Goal: Task Accomplishment & Management: Manage account settings

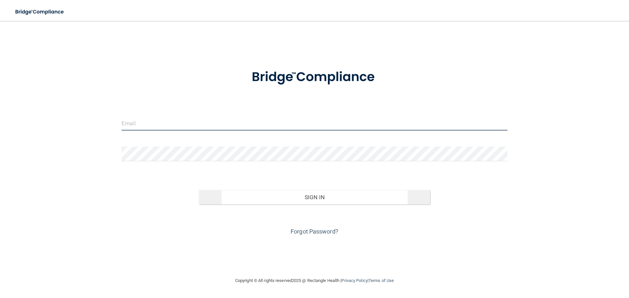
type input "[PERSON_NAME][EMAIL_ADDRESS][DOMAIN_NAME]"
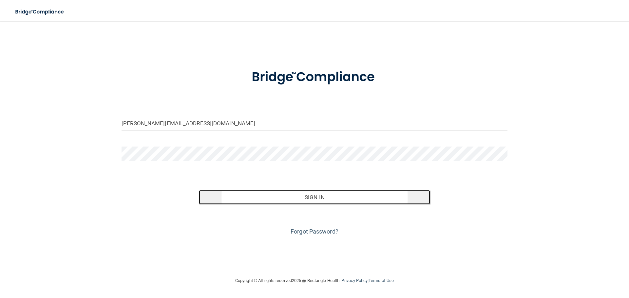
click at [316, 198] on button "Sign In" at bounding box center [315, 197] width 232 height 14
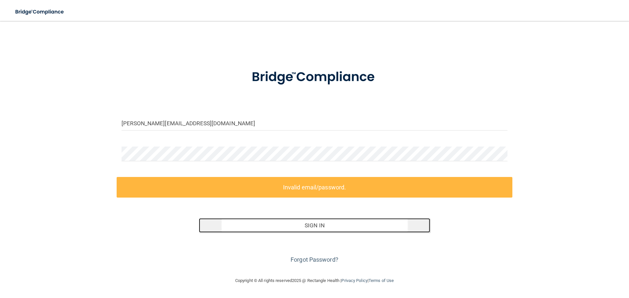
click at [331, 225] on button "Sign In" at bounding box center [315, 226] width 232 height 14
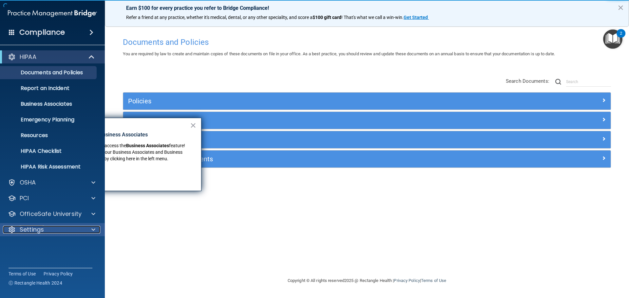
click at [30, 227] on p "Settings" at bounding box center [32, 230] width 24 height 8
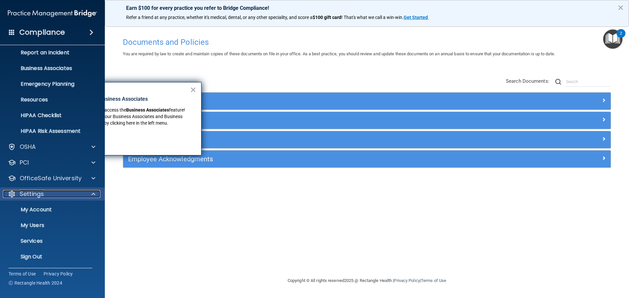
scroll to position [36, 0]
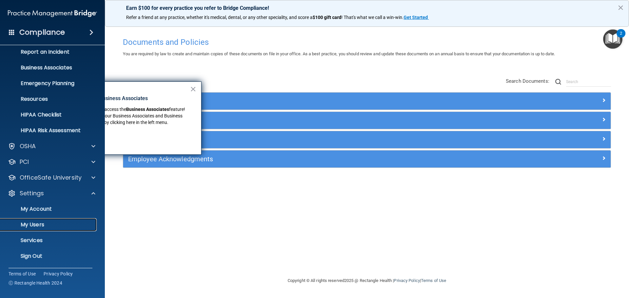
click at [31, 227] on p "My Users" at bounding box center [48, 225] width 89 height 7
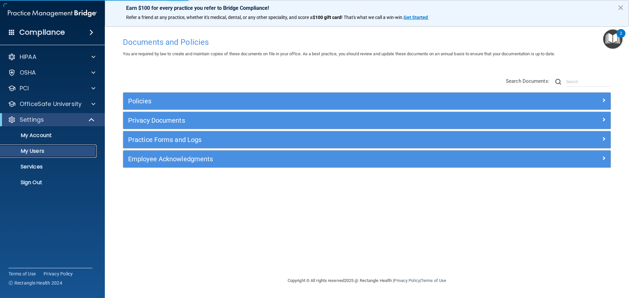
select select "20"
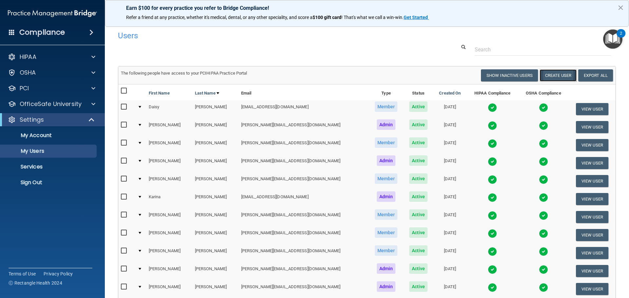
click at [550, 77] on button "Create User" at bounding box center [558, 75] width 37 height 12
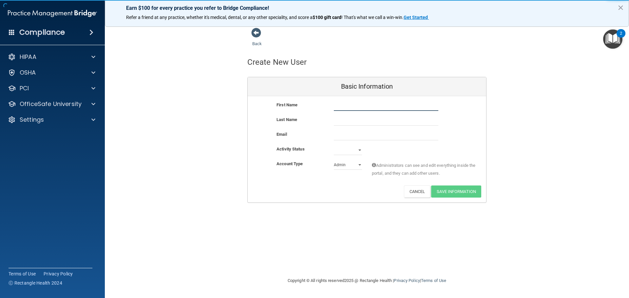
click at [348, 108] on input "text" at bounding box center [386, 106] width 105 height 10
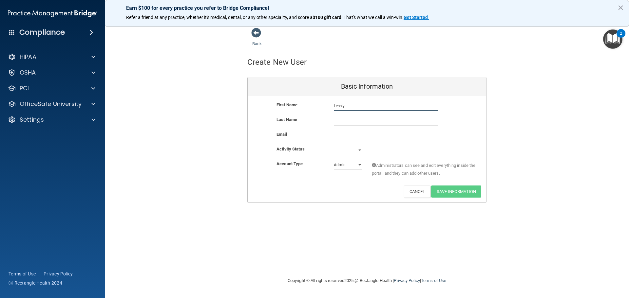
type input "Lessly"
type input "[PERSON_NAME]"
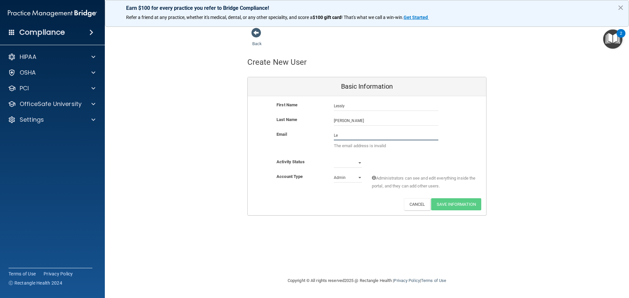
type input "L"
type input "k"
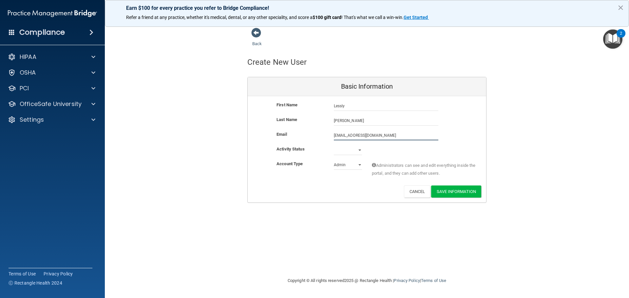
type input "[EMAIL_ADDRESS][DOMAIN_NAME]"
click at [357, 151] on select "Active Inactive" at bounding box center [348, 150] width 28 height 10
select select "active"
click at [334, 145] on select "Active Inactive" at bounding box center [348, 150] width 28 height 10
click at [345, 164] on select "Admin Member" at bounding box center [348, 165] width 28 height 10
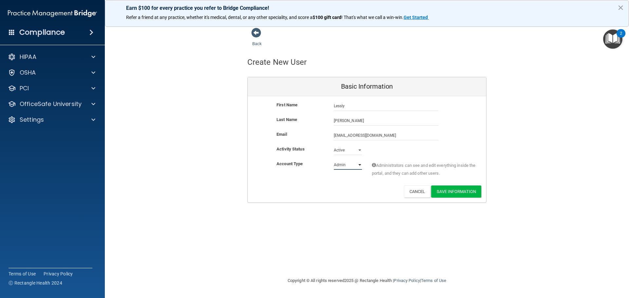
select select "practice_member"
click at [334, 160] on select "Admin Member" at bounding box center [348, 165] width 28 height 10
click at [456, 191] on button "Save Information" at bounding box center [456, 192] width 50 height 12
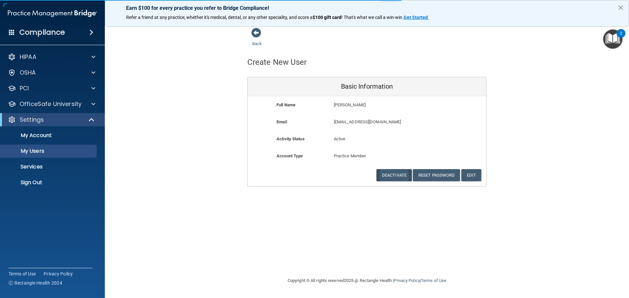
select select "20"
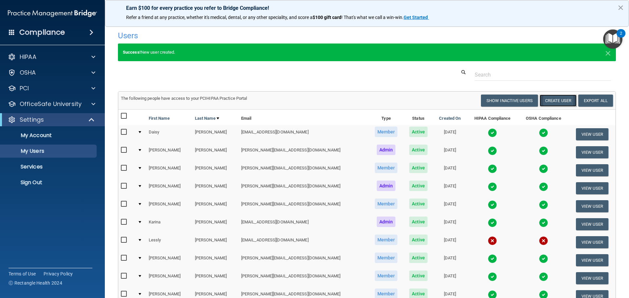
click at [548, 101] on button "Create User" at bounding box center [558, 101] width 37 height 12
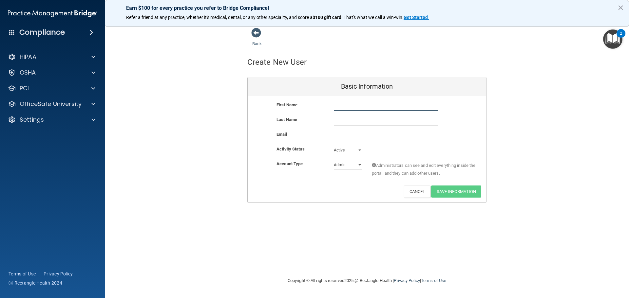
click at [348, 107] on input "text" at bounding box center [386, 106] width 105 height 10
type input "[PERSON_NAME]"
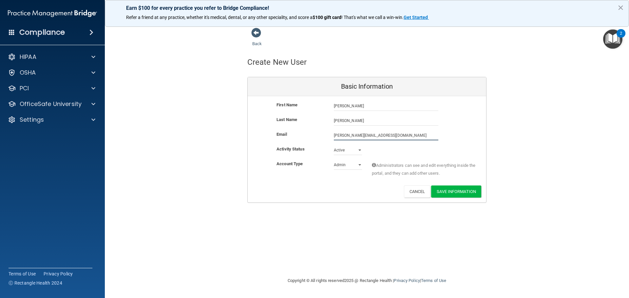
type input "[PERSON_NAME][EMAIL_ADDRESS][DOMAIN_NAME]"
click at [340, 166] on select "Admin Member" at bounding box center [348, 167] width 28 height 10
select select "practice_member"
click at [334, 160] on select "Admin Member" at bounding box center [348, 165] width 28 height 10
click at [448, 193] on button "Save Information" at bounding box center [456, 192] width 50 height 12
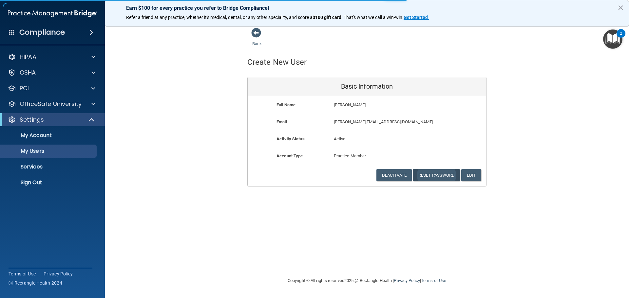
select select "20"
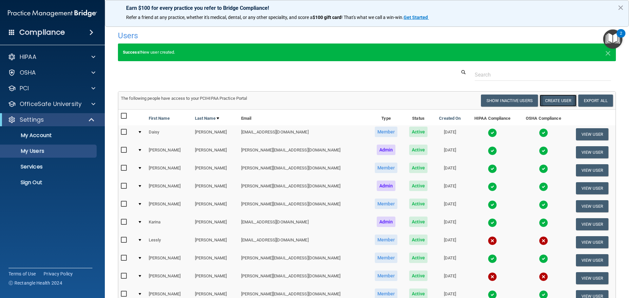
click at [547, 103] on button "Create User" at bounding box center [558, 101] width 37 height 12
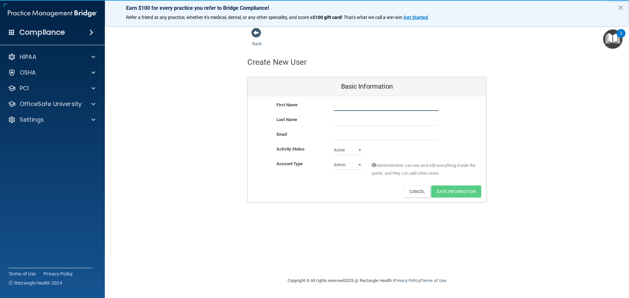
click at [341, 107] on input "text" at bounding box center [386, 106] width 105 height 10
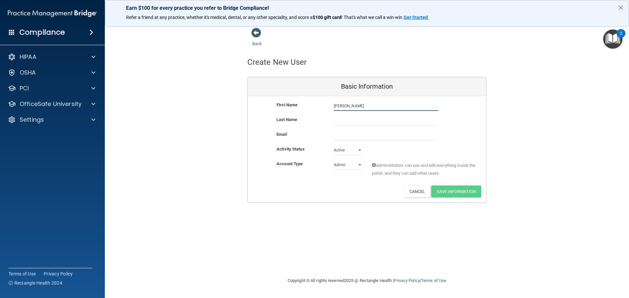
type input "[PERSON_NAME]"
type input "Reigoza"
click at [341, 134] on input "email" at bounding box center [386, 136] width 105 height 10
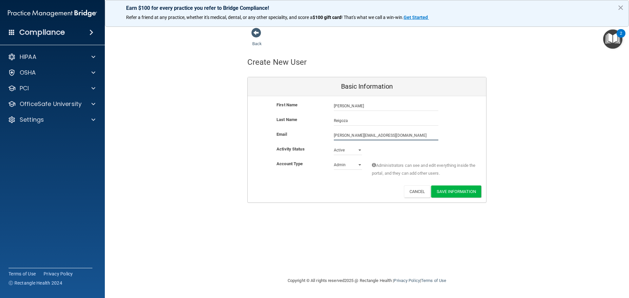
type input "[PERSON_NAME][EMAIL_ADDRESS][DOMAIN_NAME]"
click at [344, 169] on select "Admin Member" at bounding box center [348, 167] width 28 height 10
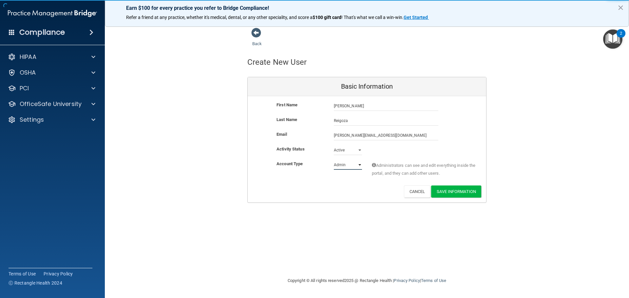
select select "practice_member"
click at [334, 160] on select "Admin Member" at bounding box center [348, 165] width 28 height 10
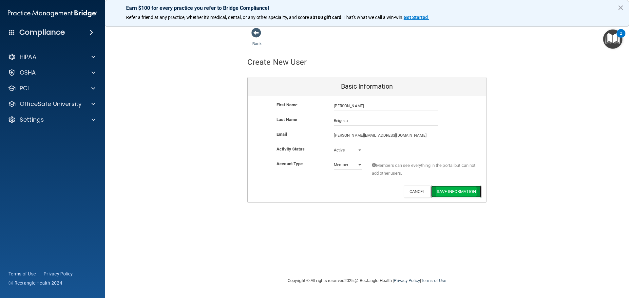
click at [458, 194] on button "Save Information" at bounding box center [456, 192] width 50 height 12
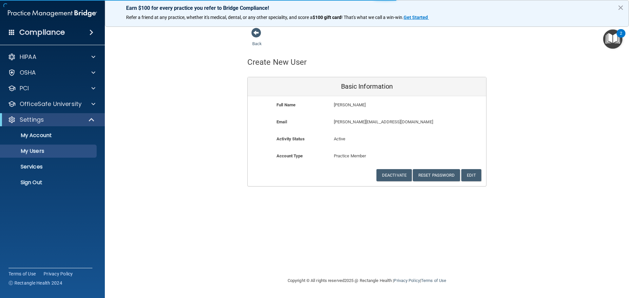
select select "20"
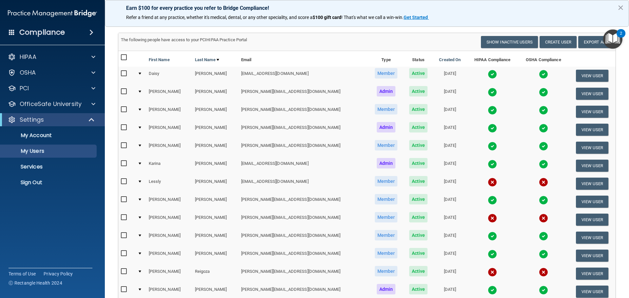
scroll to position [66, 0]
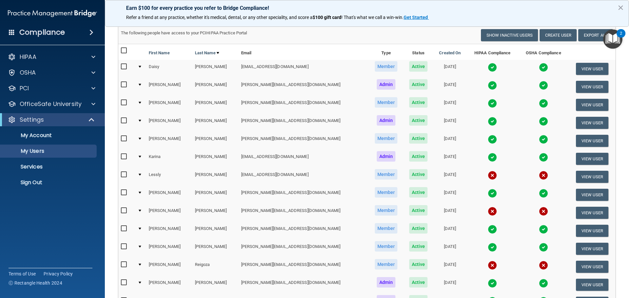
click at [613, 39] on img "Open Resource Center, 2 new notifications" at bounding box center [612, 38] width 19 height 19
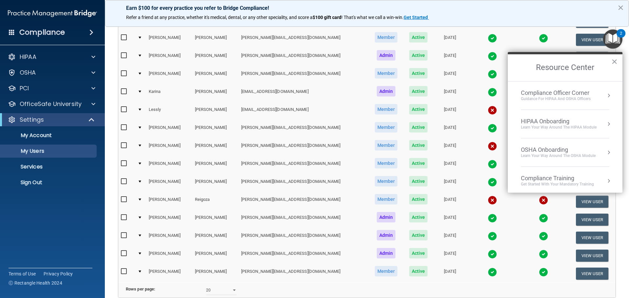
scroll to position [131, 0]
click at [614, 40] on img "Open Resource Center, 2 new notifications" at bounding box center [612, 38] width 19 height 19
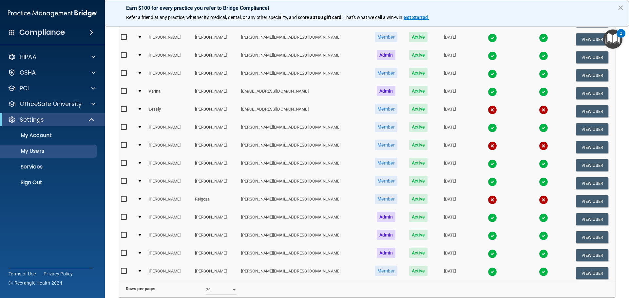
click at [614, 40] on img "Open Resource Center, 2 new notifications" at bounding box center [612, 38] width 19 height 19
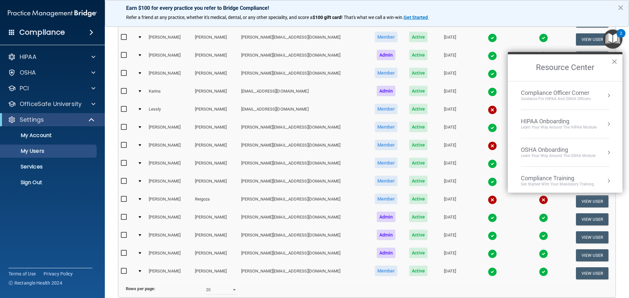
click at [523, 14] on p "Refer a friend at any practice, whether it's medical, dental, or any other spec…" at bounding box center [367, 17] width 482 height 7
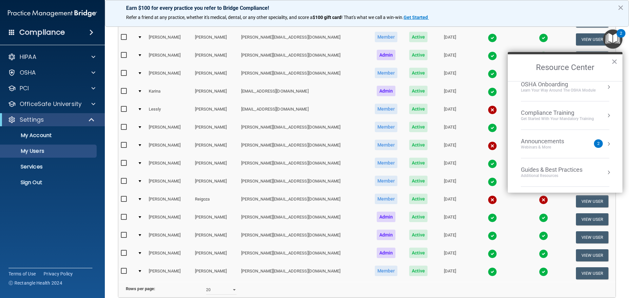
click at [581, 142] on div "Announcements Webinars & More" at bounding box center [555, 144] width 69 height 12
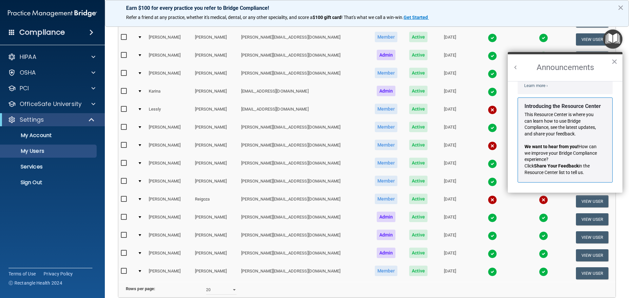
scroll to position [115, 0]
click at [615, 60] on button "×" at bounding box center [614, 61] width 6 height 10
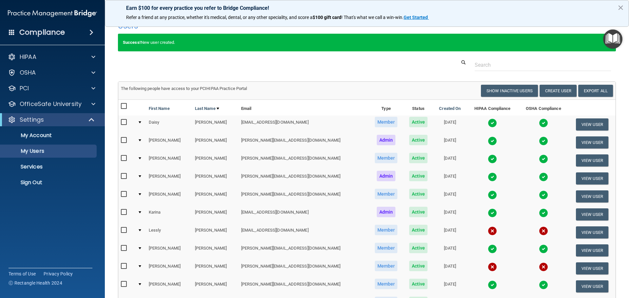
scroll to position [0, 0]
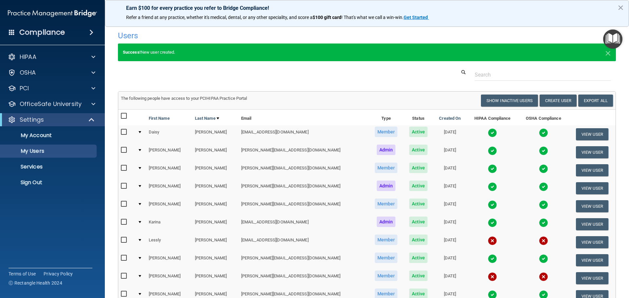
click at [615, 40] on img "Open Resource Center" at bounding box center [612, 38] width 19 height 19
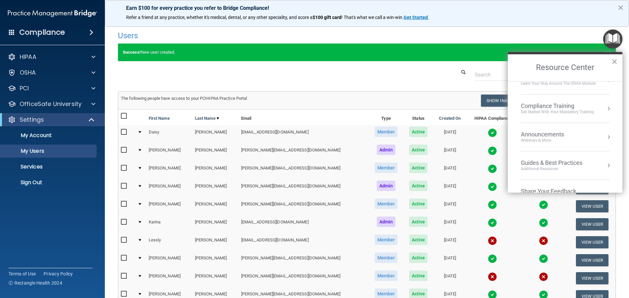
scroll to position [61, 0]
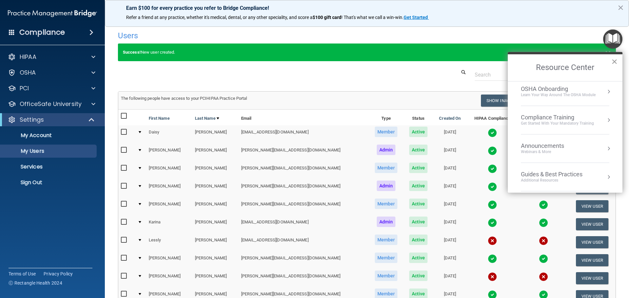
drag, startPoint x: 614, startPoint y: 62, endPoint x: 554, endPoint y: 55, distance: 60.0
click at [614, 62] on button "×" at bounding box center [614, 61] width 6 height 10
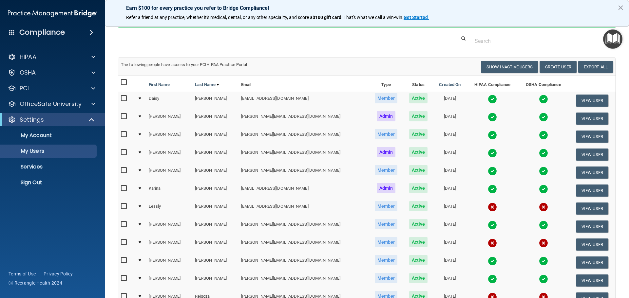
scroll to position [98, 0]
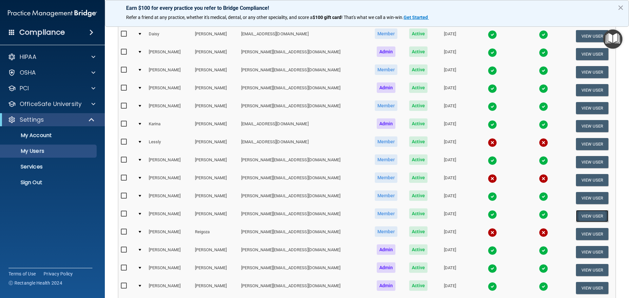
click at [583, 216] on button "View User" at bounding box center [592, 216] width 32 height 12
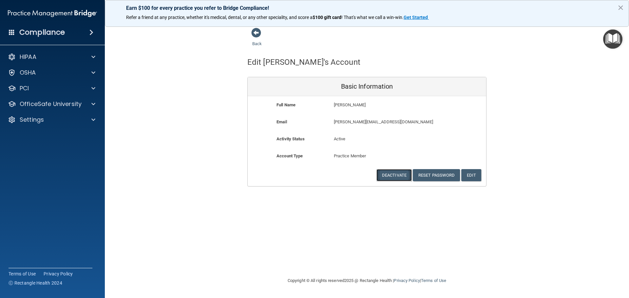
click at [399, 174] on button "Deactivate" at bounding box center [393, 175] width 35 height 12
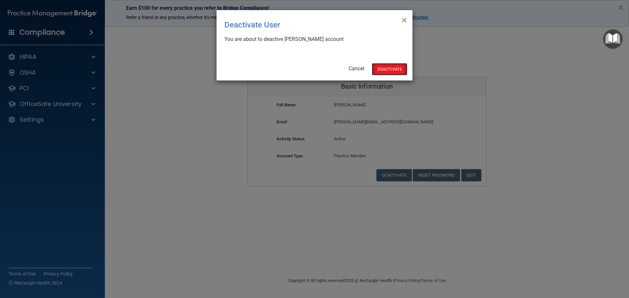
click at [385, 70] on button "Deactivate" at bounding box center [389, 69] width 35 height 12
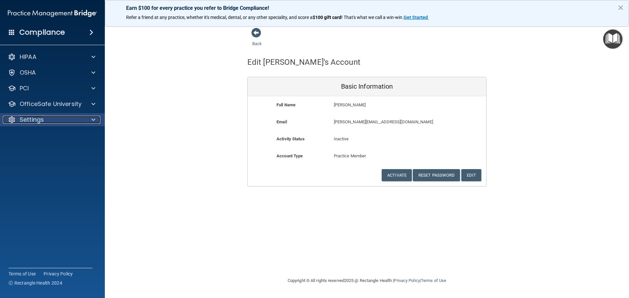
click at [59, 121] on div "Settings" at bounding box center [43, 120] width 81 height 8
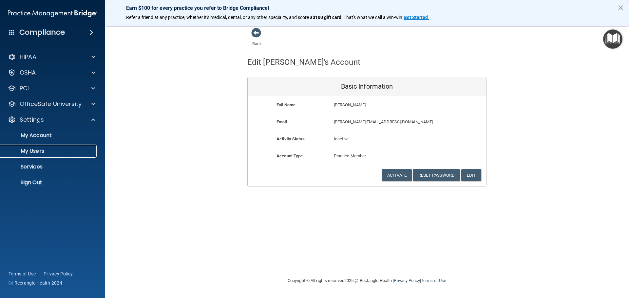
click at [41, 157] on link "My Users" at bounding box center [44, 151] width 103 height 13
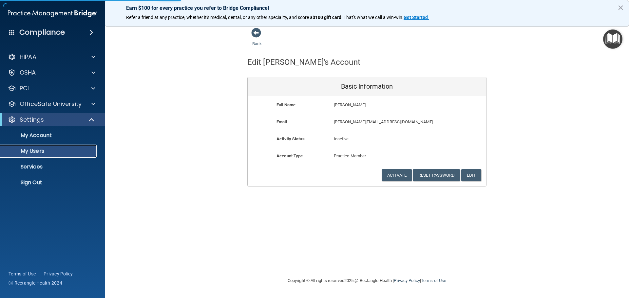
select select "20"
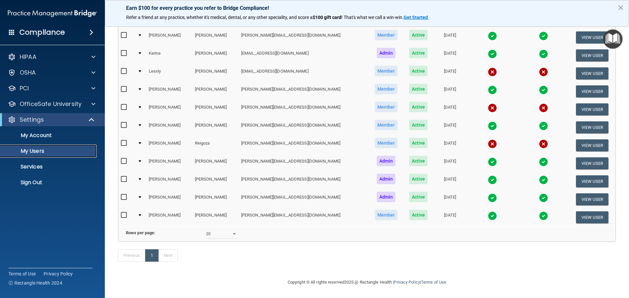
scroll to position [154, 0]
click at [579, 158] on button "View User" at bounding box center [592, 164] width 32 height 12
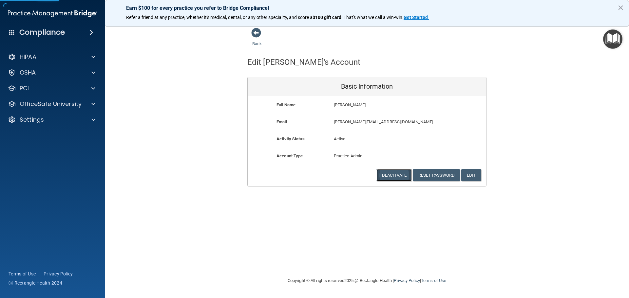
click at [387, 175] on button "Deactivate" at bounding box center [393, 175] width 35 height 12
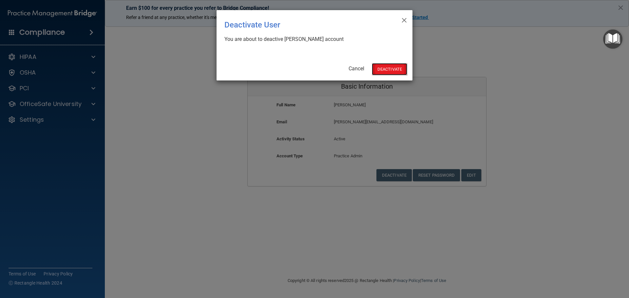
click at [385, 70] on button "Deactivate" at bounding box center [389, 69] width 35 height 12
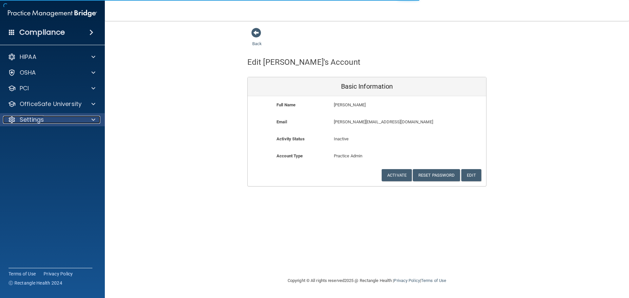
click at [41, 119] on p "Settings" at bounding box center [32, 120] width 24 height 8
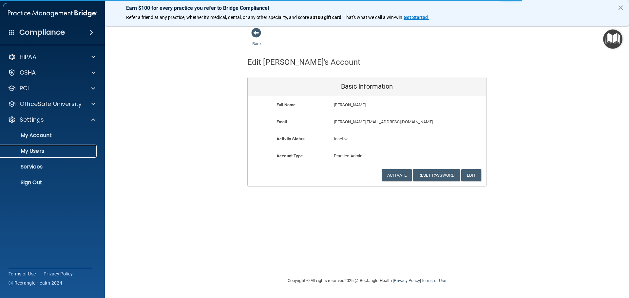
click at [37, 153] on p "My Users" at bounding box center [48, 151] width 89 height 7
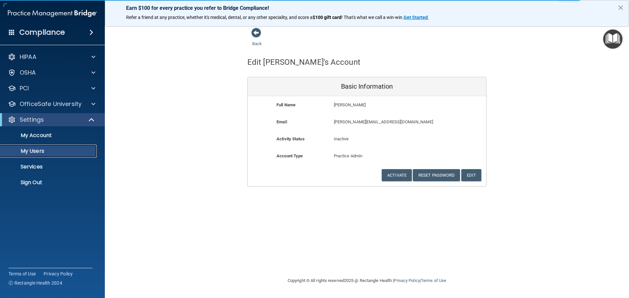
select select "20"
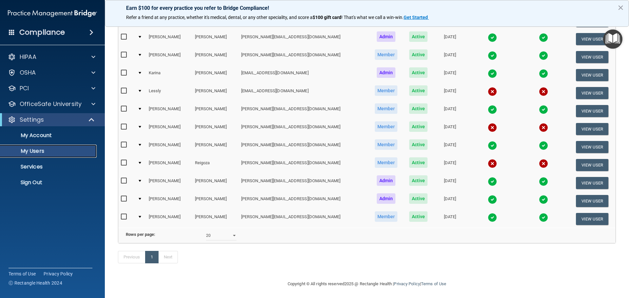
scroll to position [131, 0]
